Goal: Transaction & Acquisition: Purchase product/service

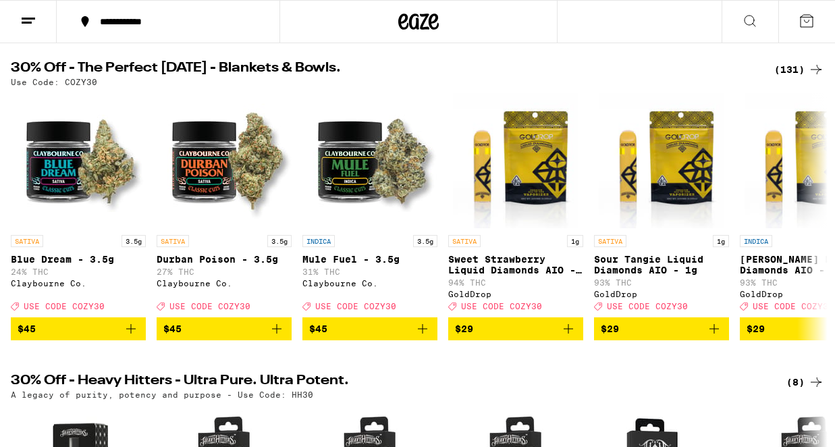
click at [792, 74] on div "(131)" at bounding box center [799, 69] width 50 height 16
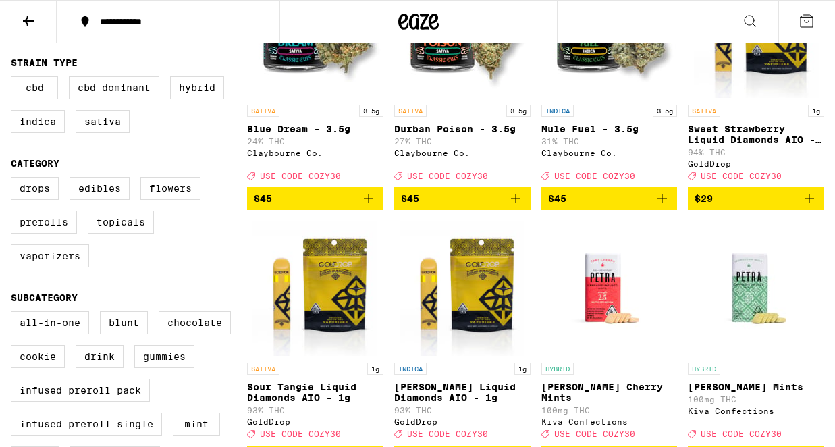
scroll to position [227, 0]
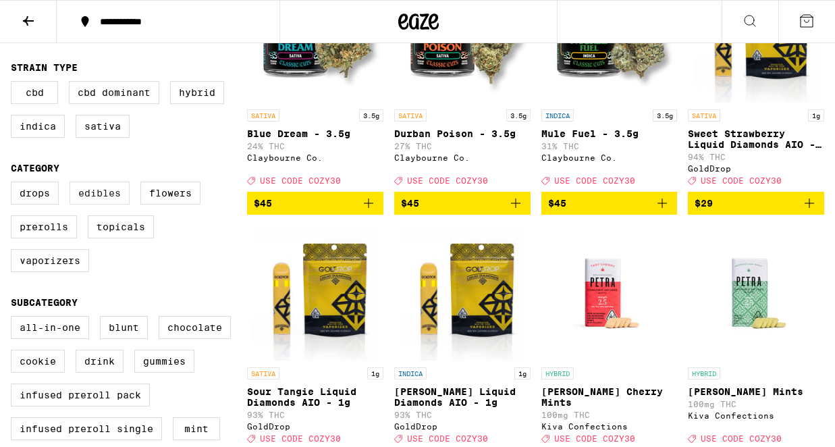
click at [96, 204] on label "Edibles" at bounding box center [100, 193] width 60 height 23
click at [14, 184] on input "Edibles" at bounding box center [13, 184] width 1 height 1
checkbox input "true"
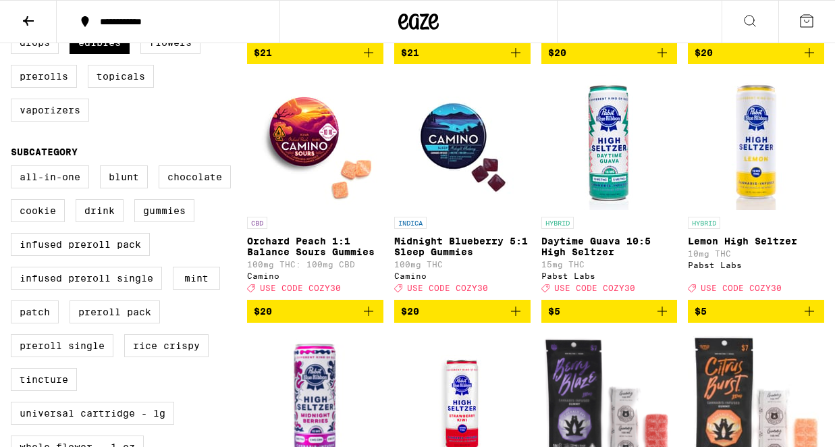
scroll to position [357, 0]
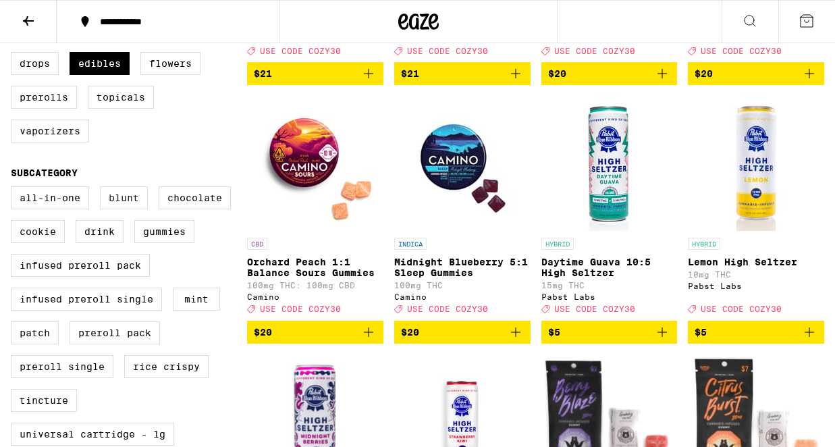
click at [124, 209] on label "Blunt" at bounding box center [124, 197] width 48 height 23
click at [14, 189] on input "Blunt" at bounding box center [13, 188] width 1 height 1
checkbox input "true"
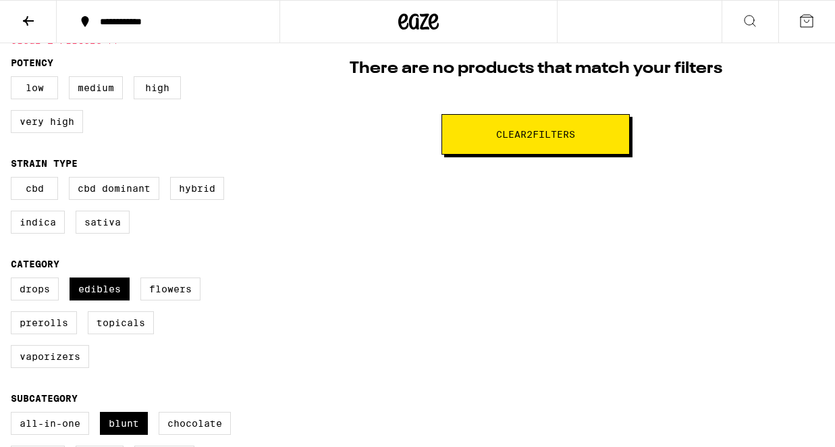
scroll to position [205, 0]
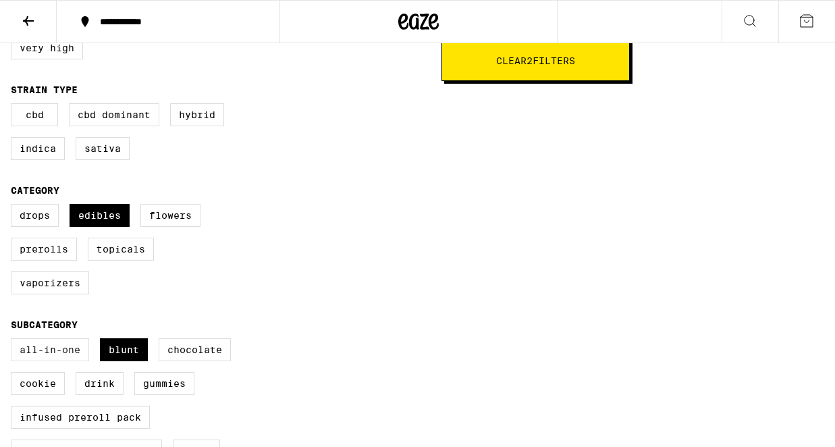
click at [53, 361] on label "All-In-One" at bounding box center [50, 349] width 78 height 23
click at [14, 341] on input "All-In-One" at bounding box center [13, 340] width 1 height 1
checkbox input "true"
click at [120, 361] on label "Blunt" at bounding box center [124, 349] width 48 height 23
click at [14, 341] on input "Blunt" at bounding box center [13, 340] width 1 height 1
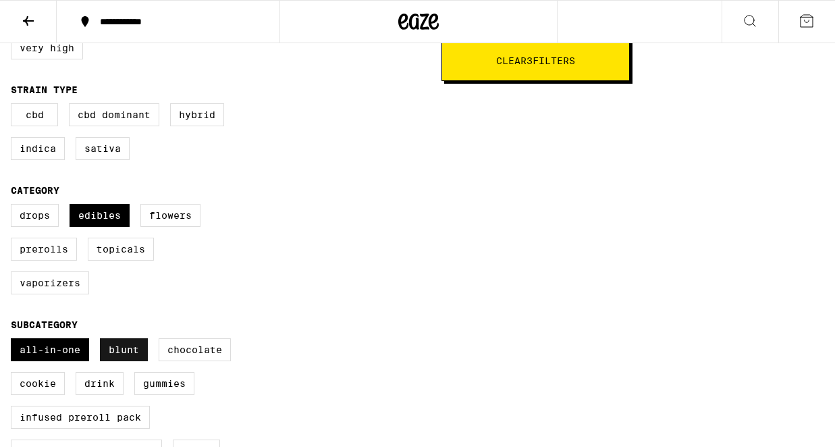
checkbox input "false"
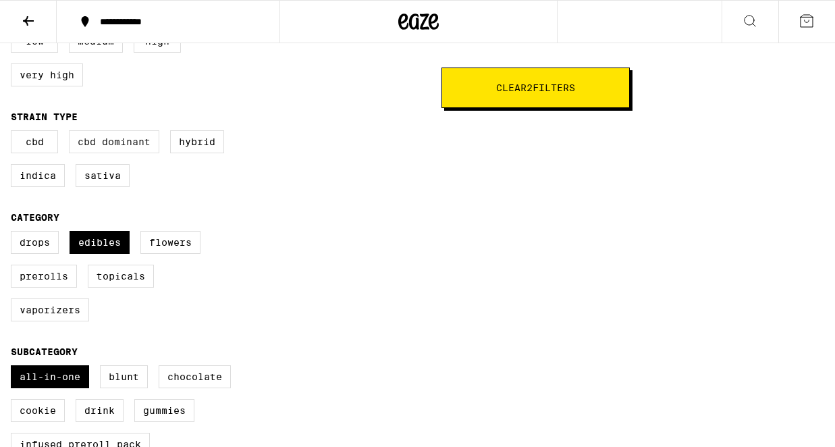
scroll to position [188, 0]
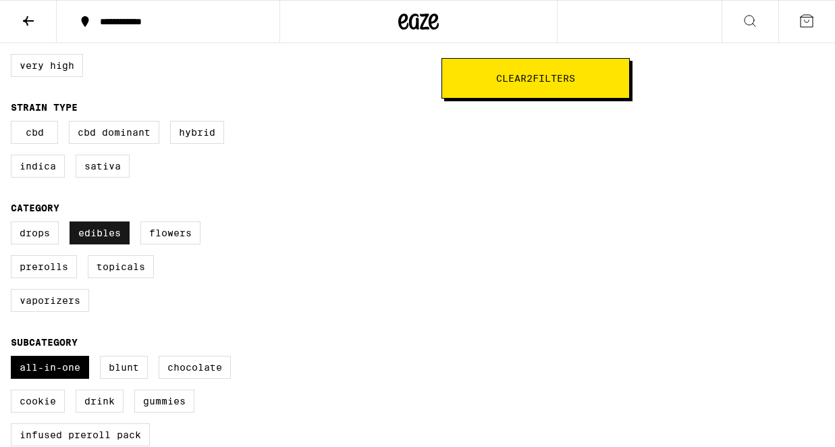
click at [115, 244] on label "Edibles" at bounding box center [100, 232] width 60 height 23
click at [14, 224] on input "Edibles" at bounding box center [13, 223] width 1 height 1
checkbox input "false"
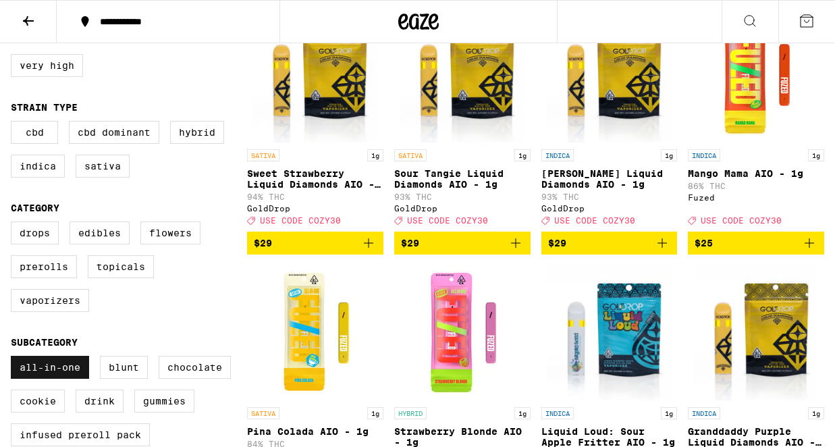
click at [78, 379] on label "All-In-One" at bounding box center [50, 367] width 78 height 23
click at [14, 358] on input "All-In-One" at bounding box center [13, 358] width 1 height 1
checkbox input "false"
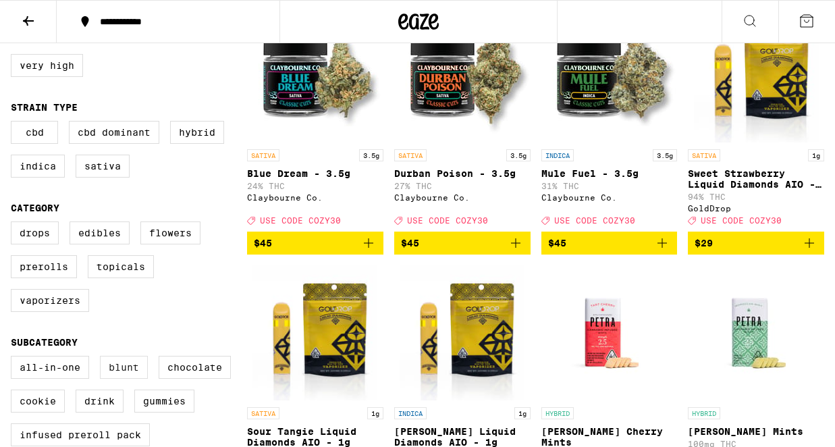
click at [124, 379] on label "Blunt" at bounding box center [124, 367] width 48 height 23
click at [14, 358] on input "Blunt" at bounding box center [13, 358] width 1 height 1
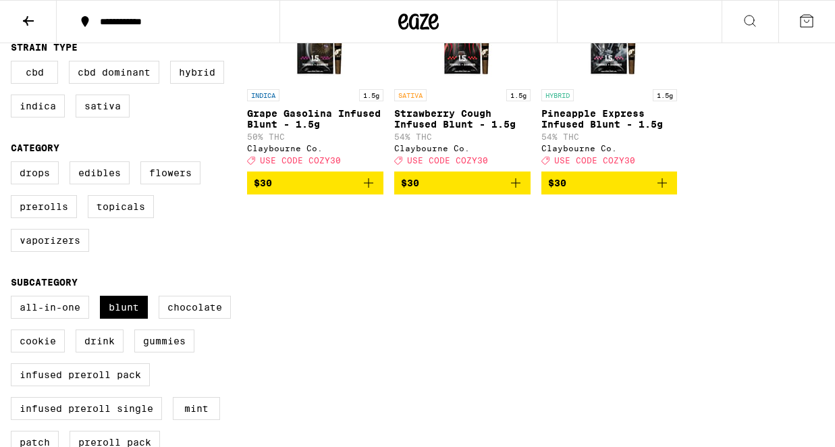
scroll to position [249, 0]
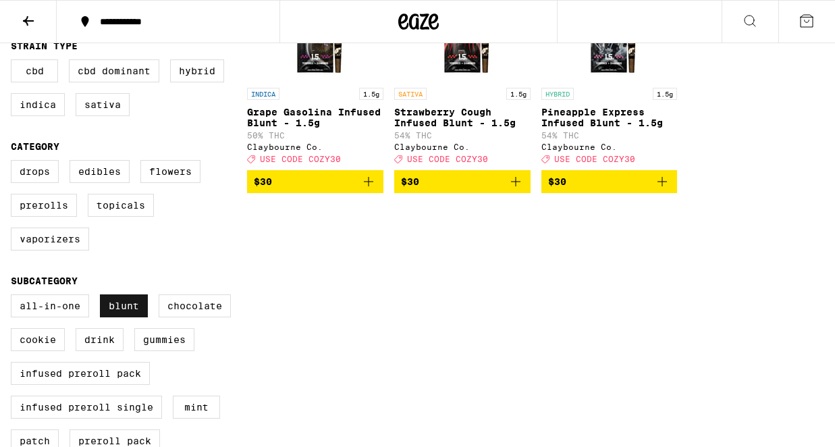
click at [121, 317] on label "Blunt" at bounding box center [124, 305] width 48 height 23
click at [14, 297] on input "Blunt" at bounding box center [13, 296] width 1 height 1
checkbox input "false"
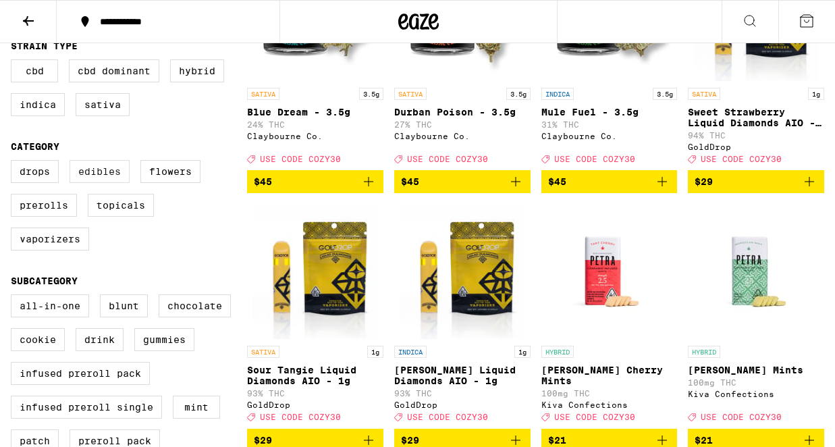
click at [99, 183] on label "Edibles" at bounding box center [100, 171] width 60 height 23
click at [14, 163] on input "Edibles" at bounding box center [13, 162] width 1 height 1
checkbox input "true"
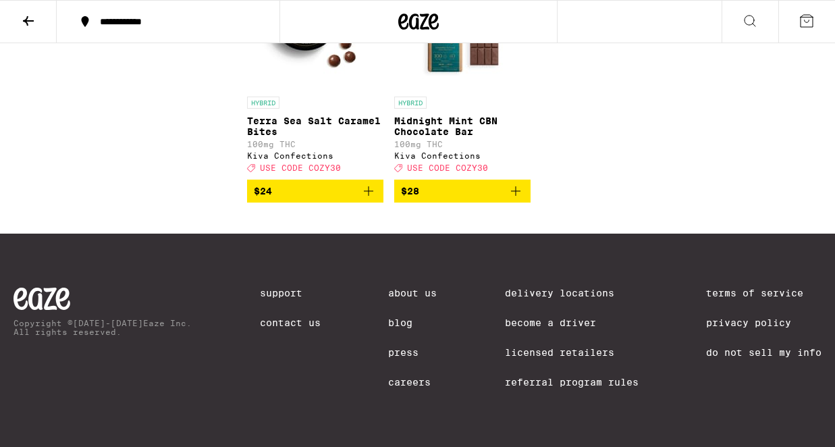
scroll to position [4515, 0]
